Goal: Information Seeking & Learning: Check status

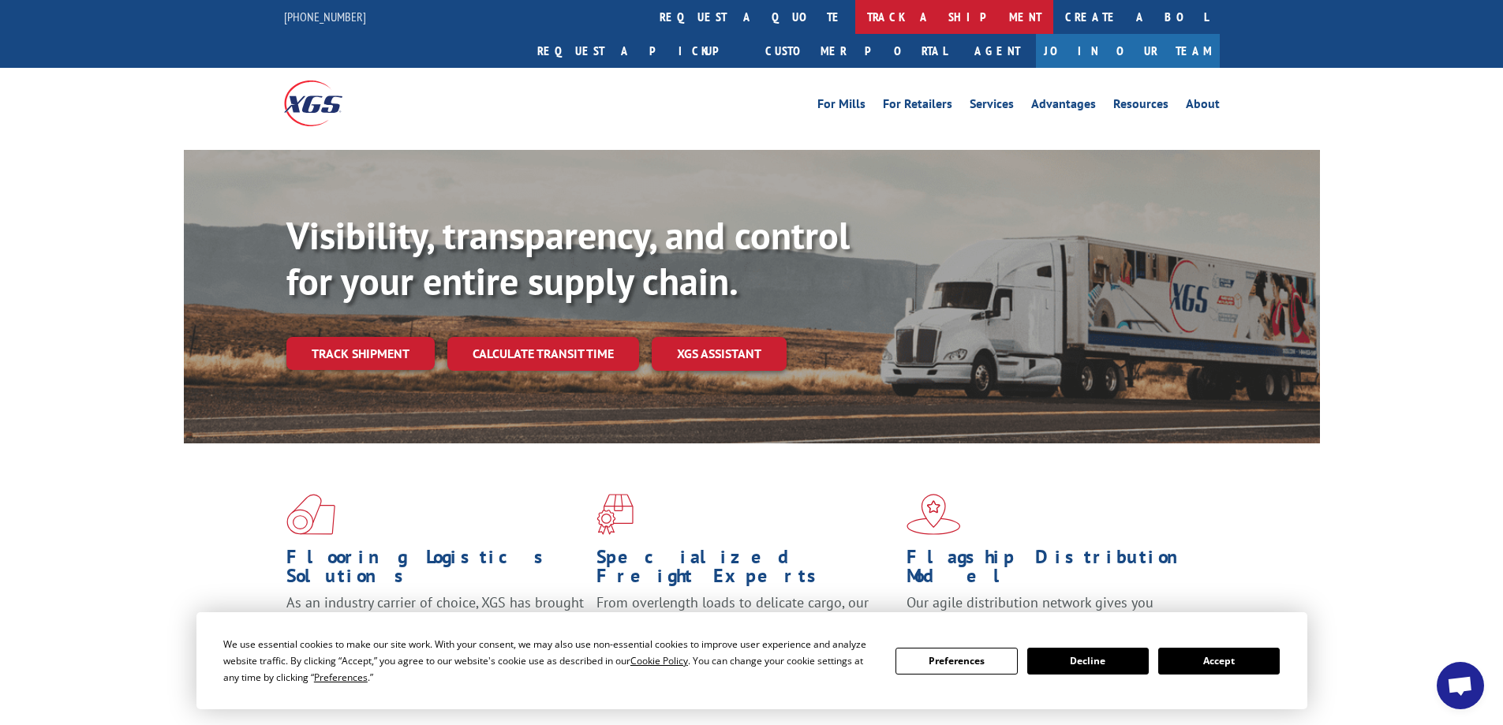
click at [856, 20] on link "track a shipment" at bounding box center [955, 17] width 198 height 34
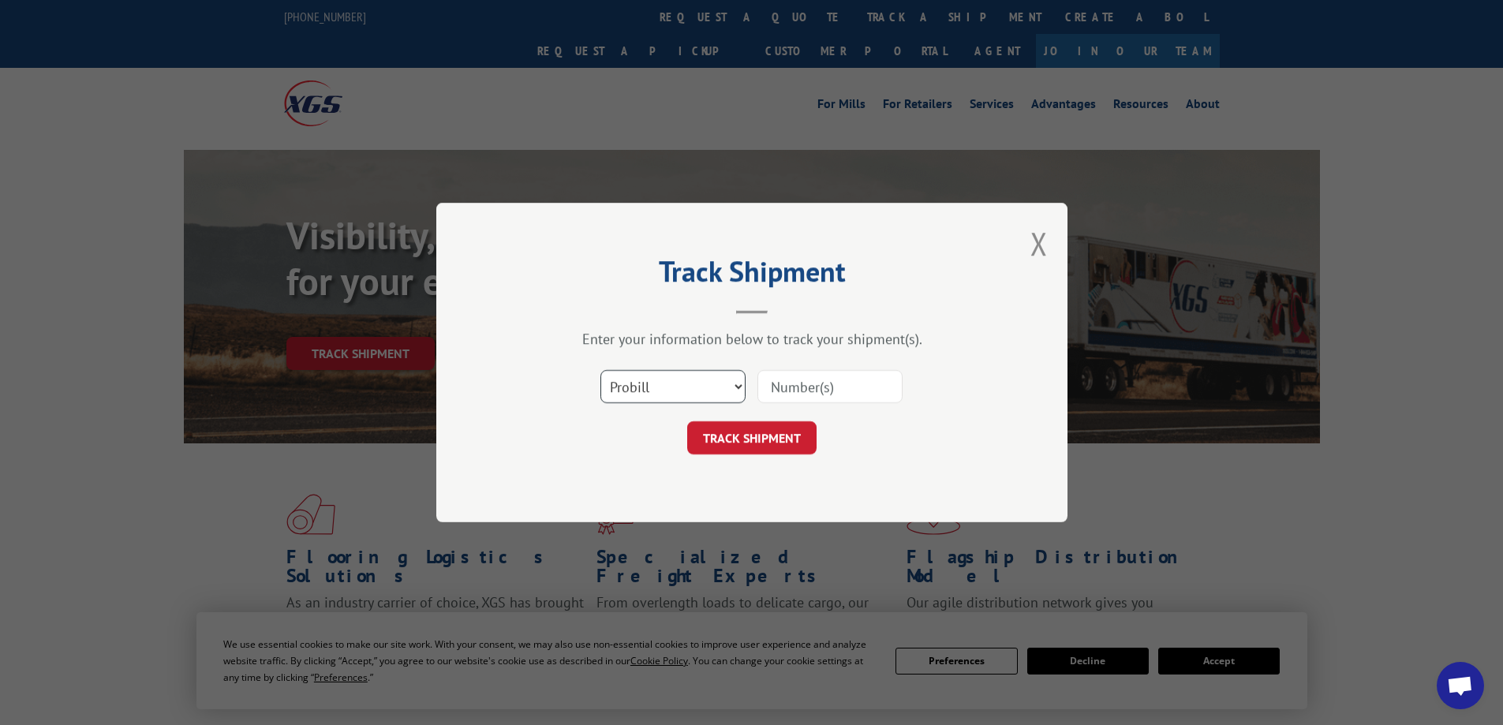
click at [726, 381] on select "Select category... Probill BOL PO" at bounding box center [673, 386] width 145 height 33
click at [601, 370] on select "Select category... Probill BOL PO" at bounding box center [673, 386] width 145 height 33
click at [821, 395] on input at bounding box center [830, 386] width 145 height 33
paste input "15971443"
type input "15971443"
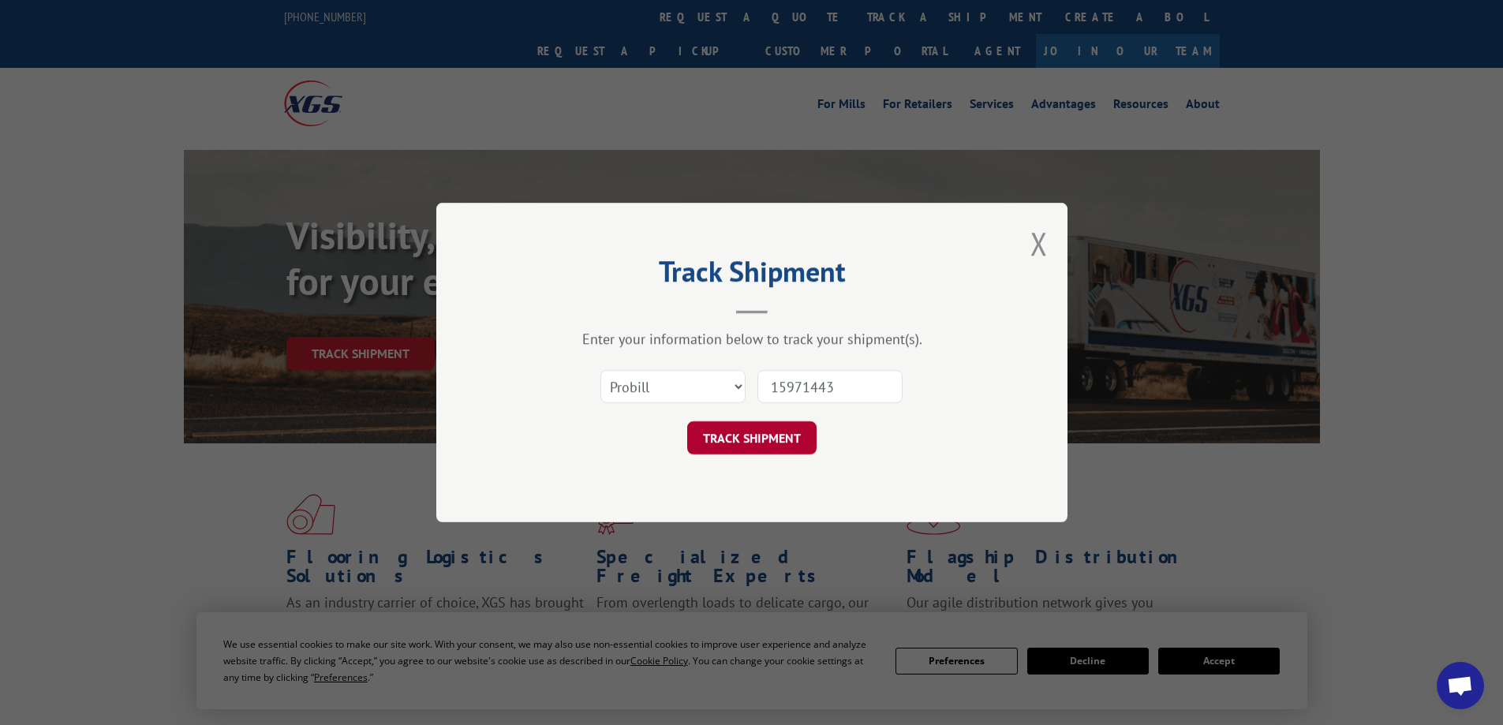
click at [749, 435] on button "TRACK SHIPMENT" at bounding box center [751, 437] width 129 height 33
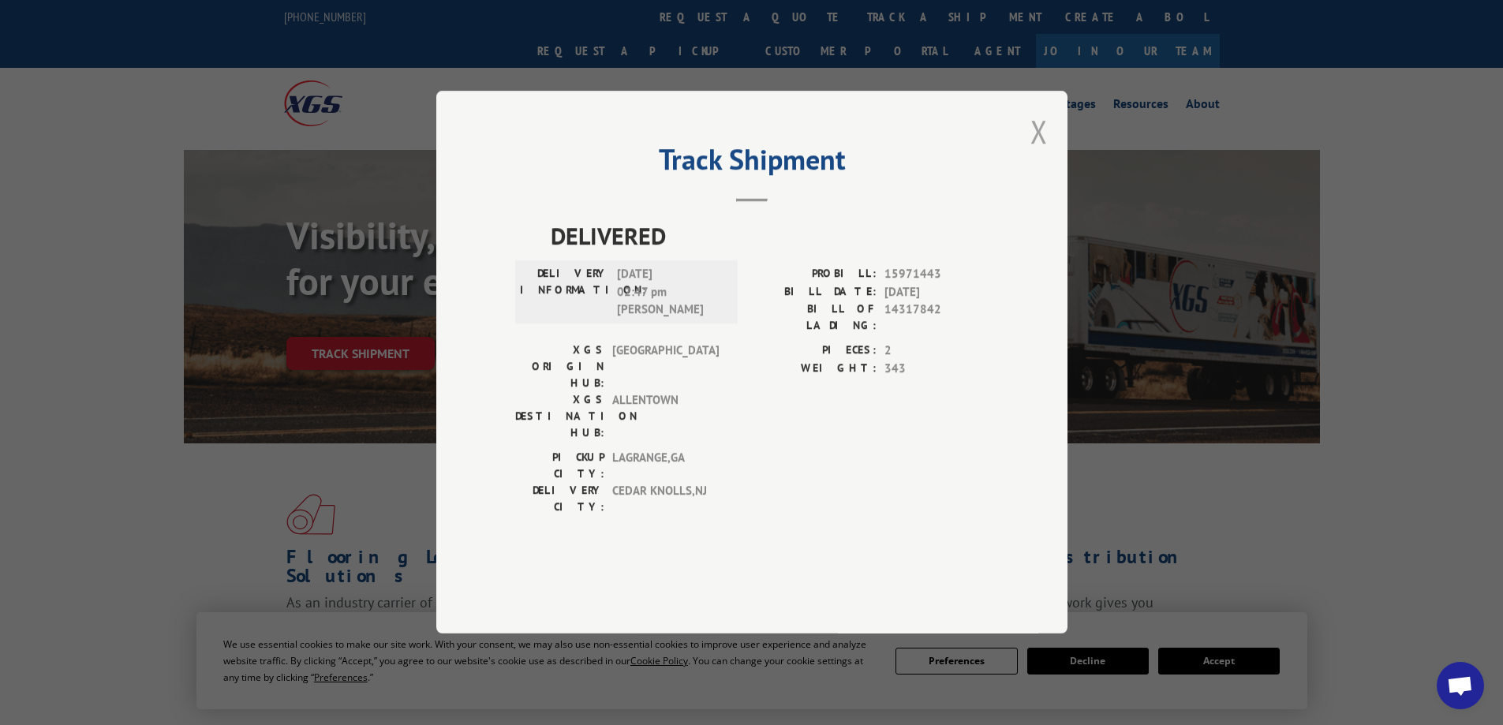
click at [1041, 152] on button "Close modal" at bounding box center [1039, 131] width 17 height 42
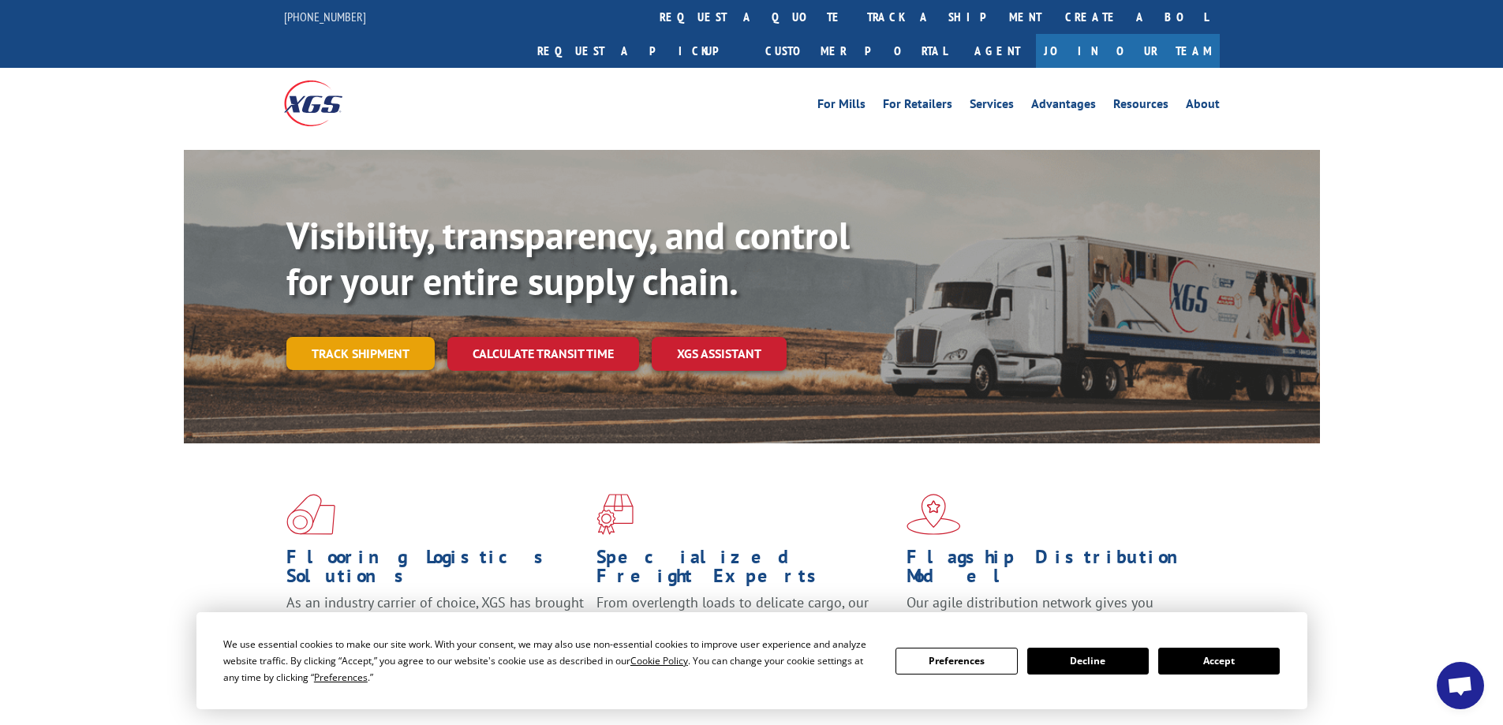
click at [380, 337] on link "Track shipment" at bounding box center [360, 353] width 148 height 33
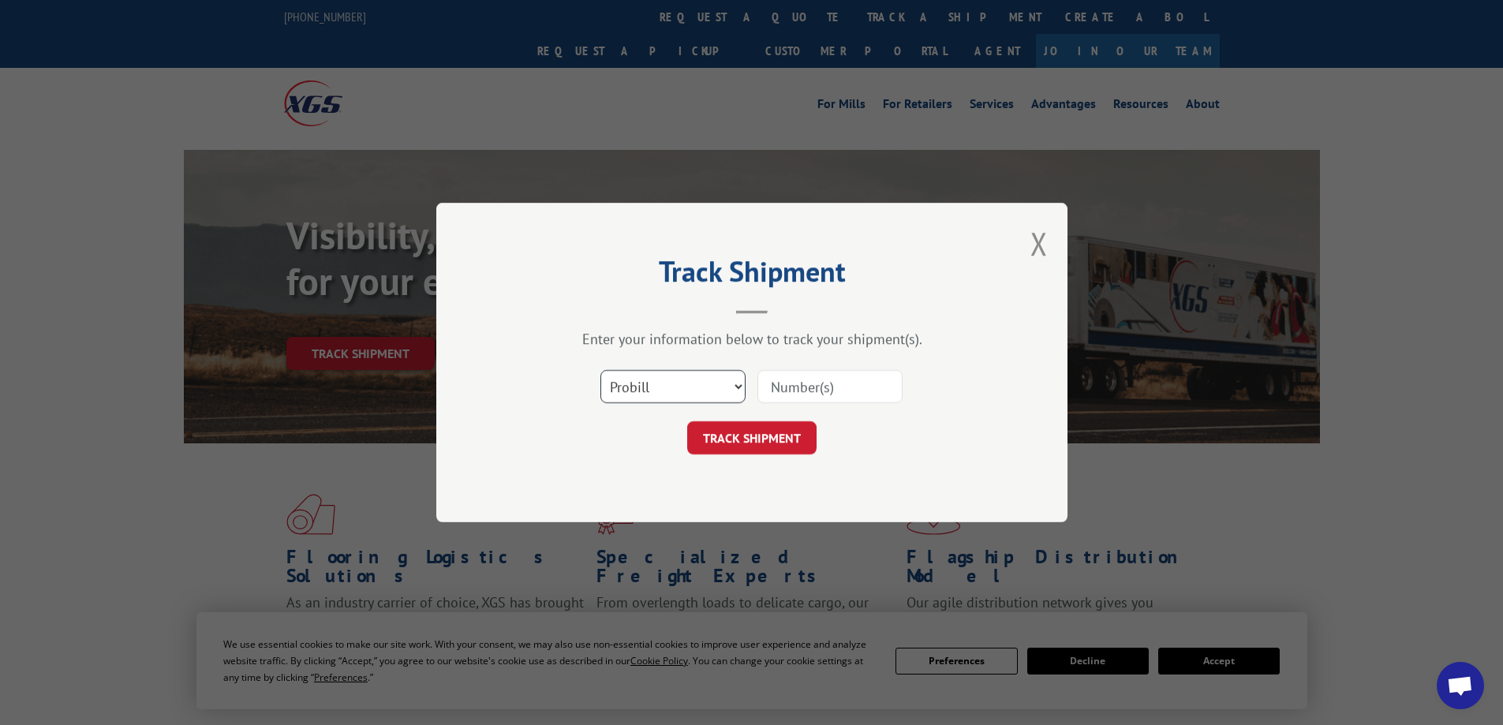
click at [643, 380] on select "Select category... Probill BOL PO" at bounding box center [673, 386] width 145 height 33
select select "po"
click at [601, 370] on select "Select category... Probill BOL PO" at bounding box center [673, 386] width 145 height 33
click at [799, 382] on input at bounding box center [830, 386] width 145 height 33
type input "p"
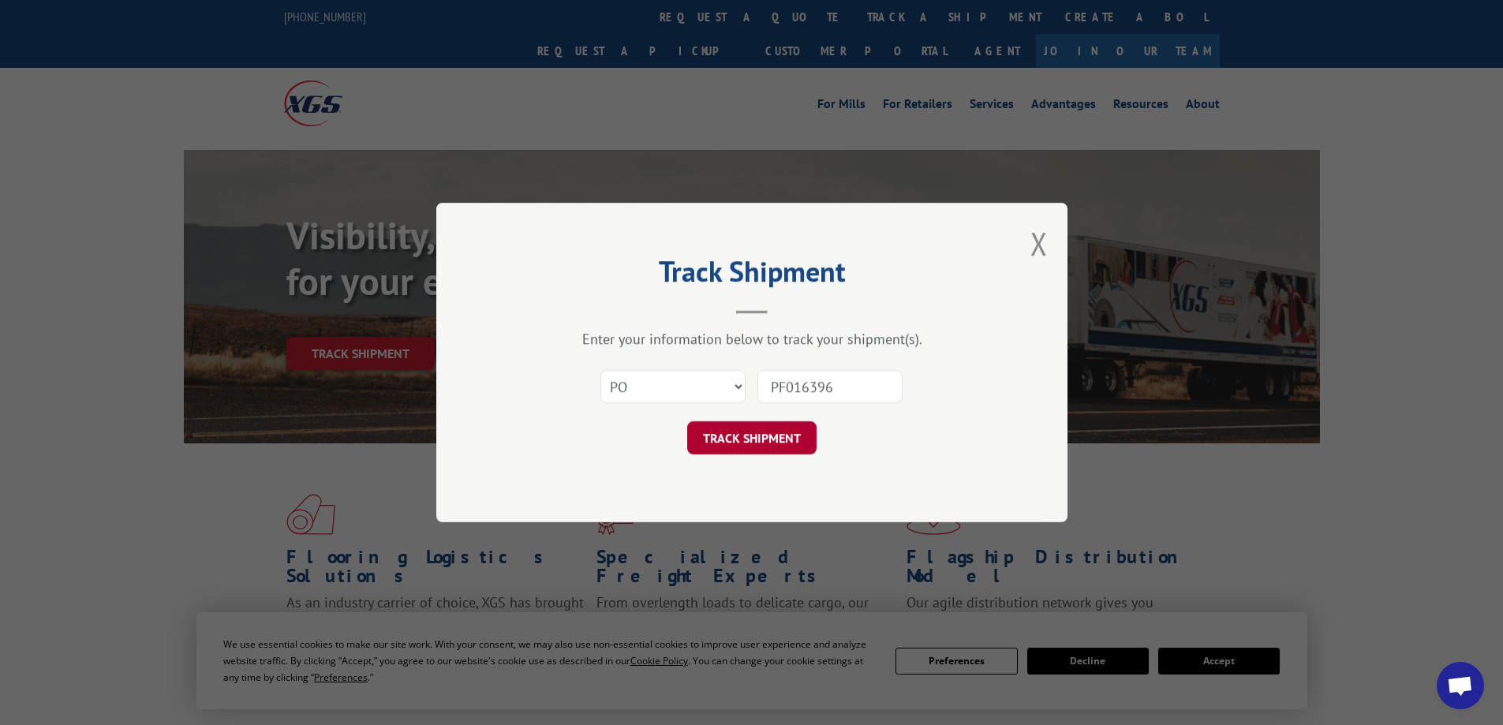
type input "PF016396"
click at [748, 436] on button "TRACK SHIPMENT" at bounding box center [751, 437] width 129 height 33
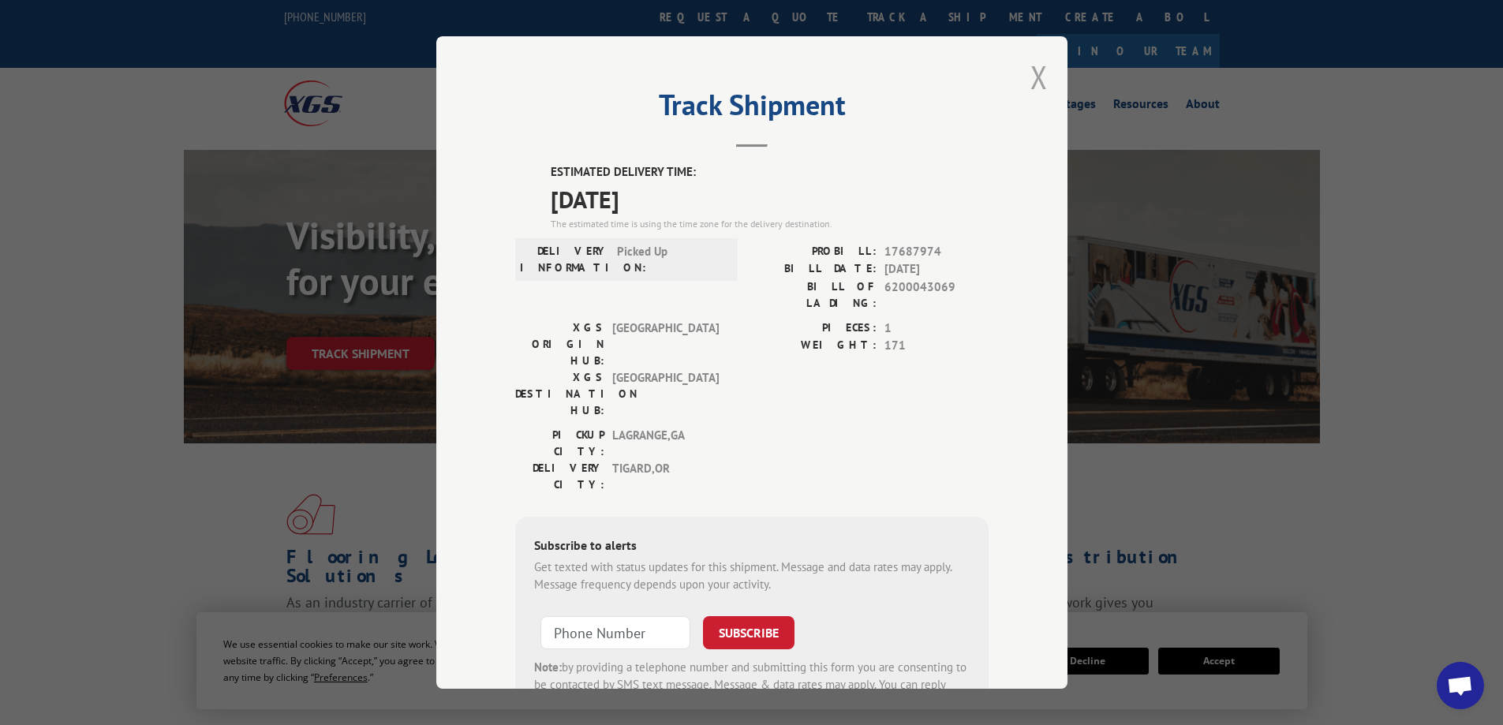
click at [1031, 74] on button "Close modal" at bounding box center [1039, 77] width 17 height 42
